Goal: Find contact information: Find contact information

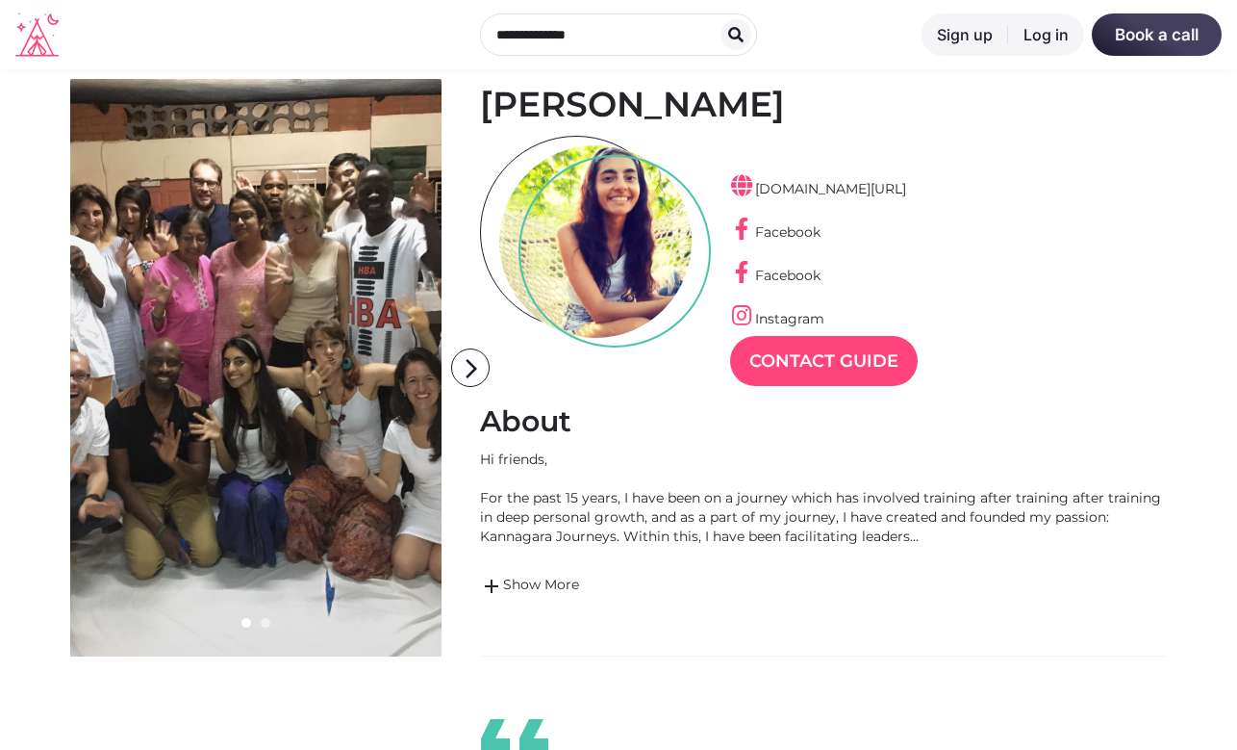
scroll to position [96, 0]
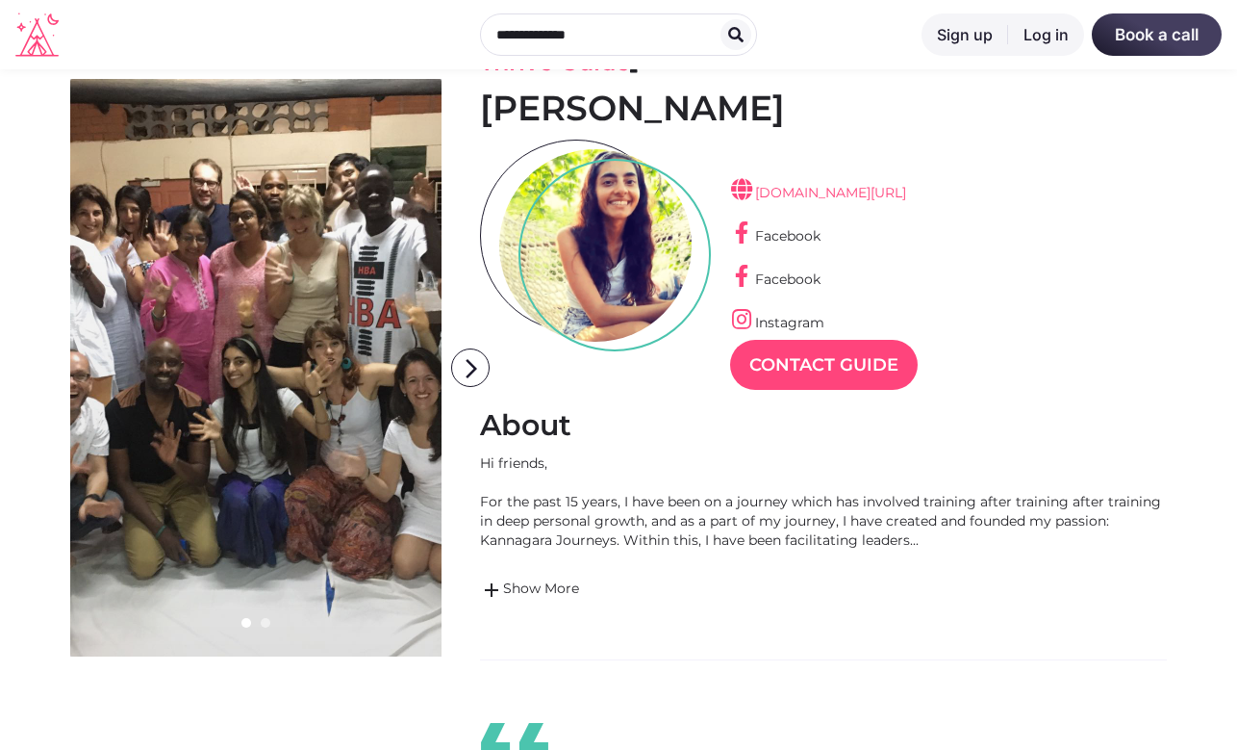
click at [816, 191] on link "[DOMAIN_NAME][URL]" at bounding box center [818, 192] width 176 height 17
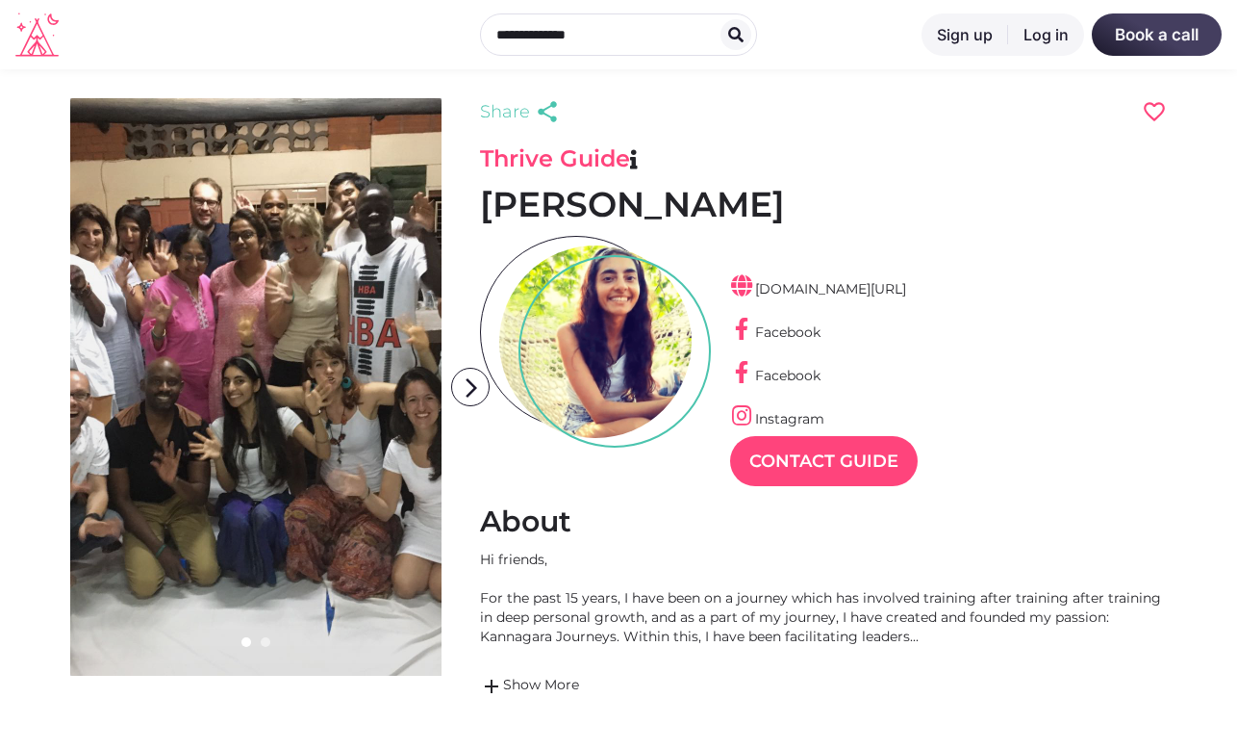
scroll to position [46, 84]
click at [796, 412] on link "Instagram" at bounding box center [777, 418] width 94 height 17
click at [810, 464] on link "Contact Guide" at bounding box center [824, 461] width 188 height 50
click at [775, 338] on link "Facebook" at bounding box center [775, 331] width 90 height 17
click at [794, 287] on link "[DOMAIN_NAME][URL]" at bounding box center [818, 288] width 176 height 17
